Goal: Information Seeking & Learning: Learn about a topic

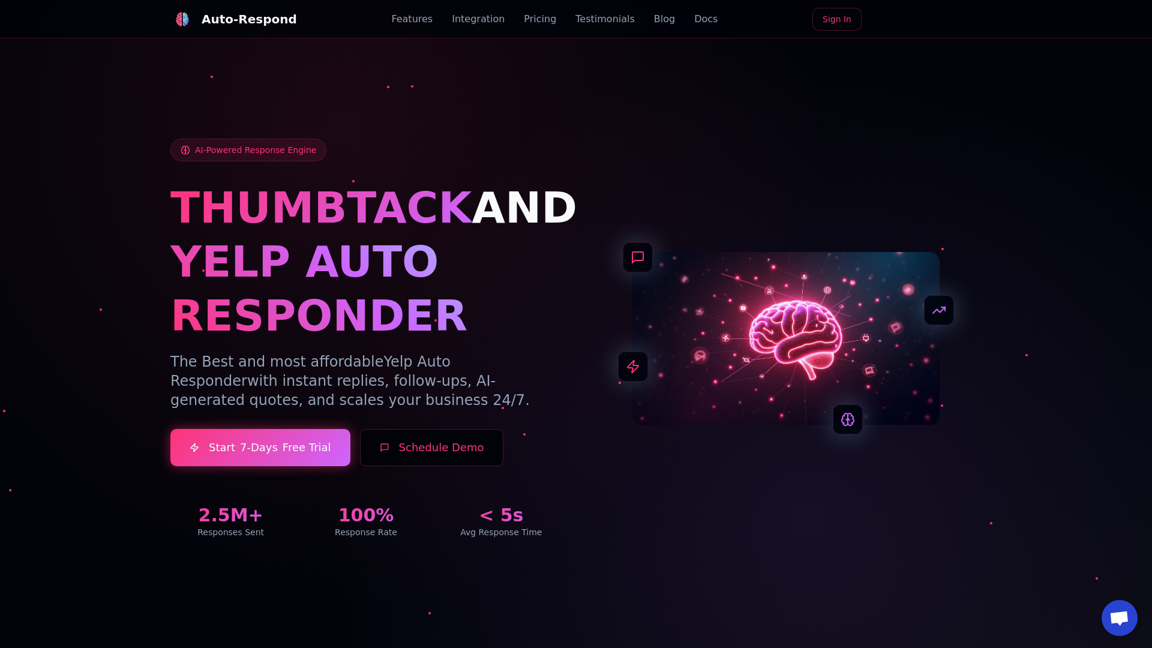
click at [654, 19] on link "Blog" at bounding box center [664, 19] width 21 height 14
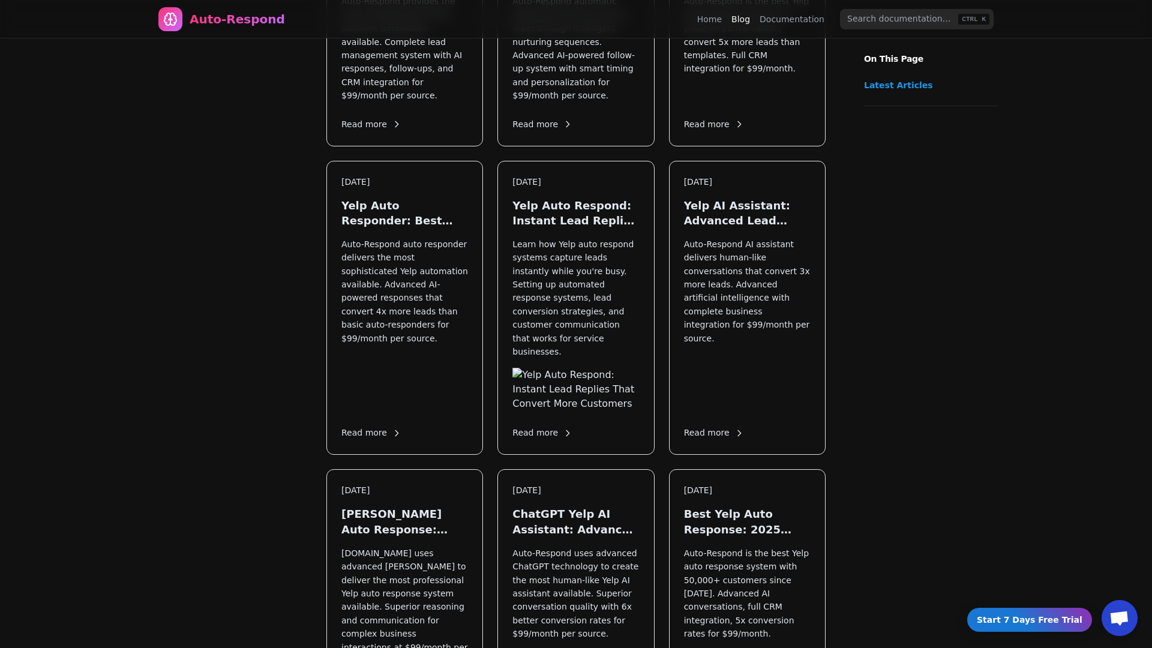
scroll to position [1449, 0]
